Goal: Task Accomplishment & Management: Use online tool/utility

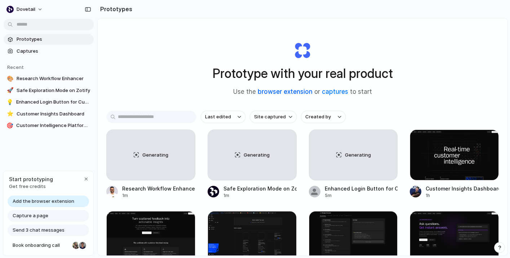
scroll to position [1, 0]
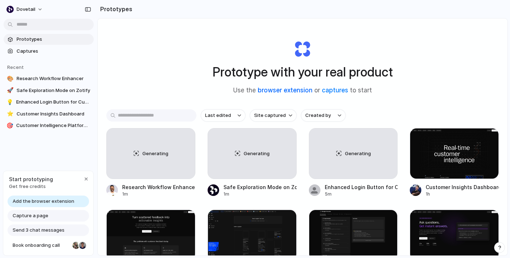
click at [289, 89] on link "browser extension" at bounding box center [285, 89] width 55 height 7
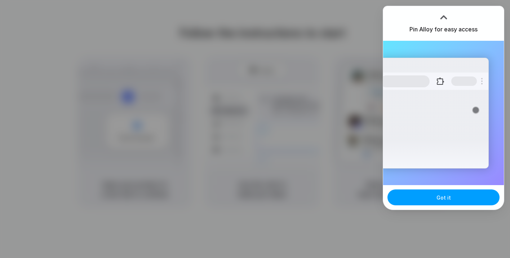
click at [445, 200] on span "Got it" at bounding box center [443, 197] width 14 height 8
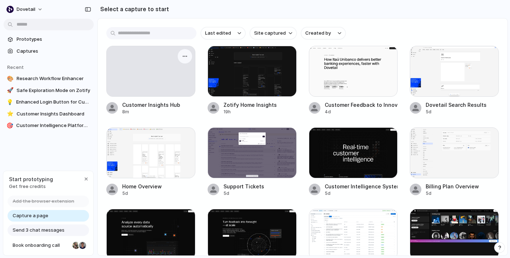
click at [164, 75] on div at bounding box center [151, 71] width 88 height 50
click at [148, 81] on div at bounding box center [151, 71] width 88 height 50
click at [134, 61] on div at bounding box center [151, 71] width 88 height 50
click at [437, 155] on div at bounding box center [454, 152] width 89 height 51
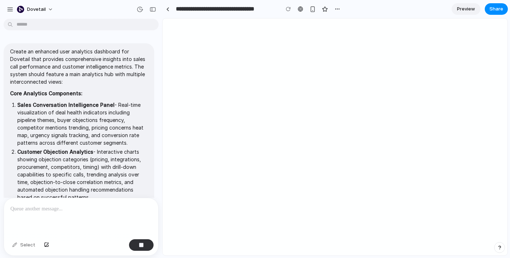
scroll to position [284, 0]
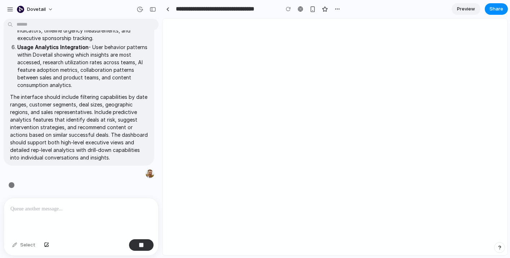
type input "**********"
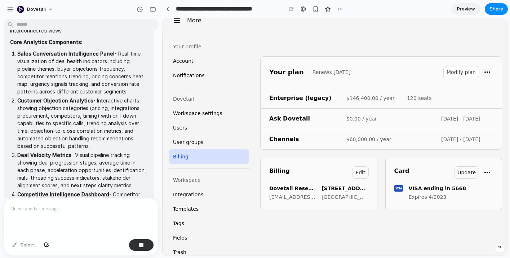
scroll to position [52, 0]
